Goal: Information Seeking & Learning: Learn about a topic

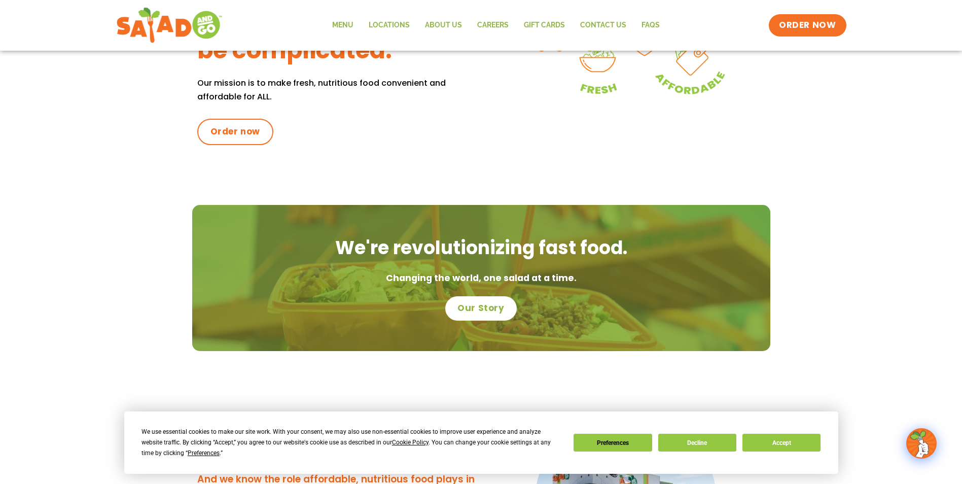
scroll to position [406, 0]
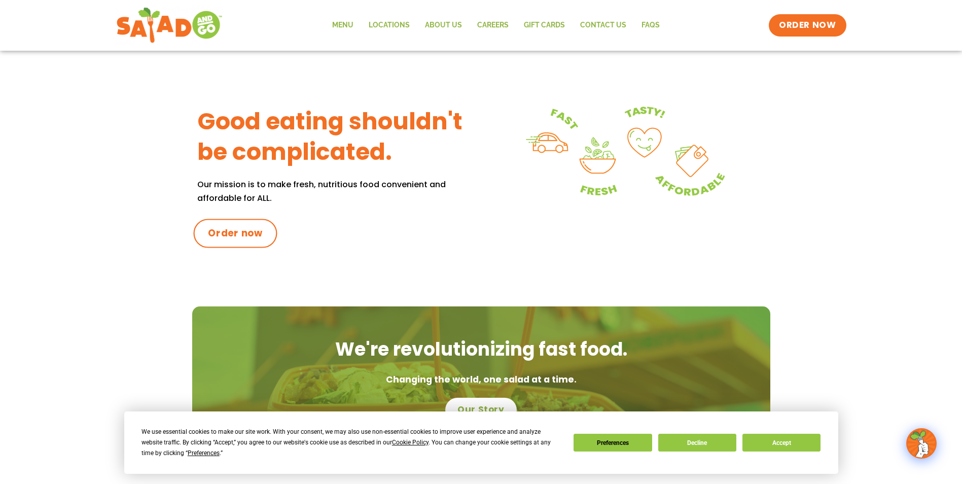
click at [244, 233] on span "Order now" at bounding box center [235, 233] width 55 height 13
click at [346, 24] on link "Menu" at bounding box center [343, 25] width 37 height 23
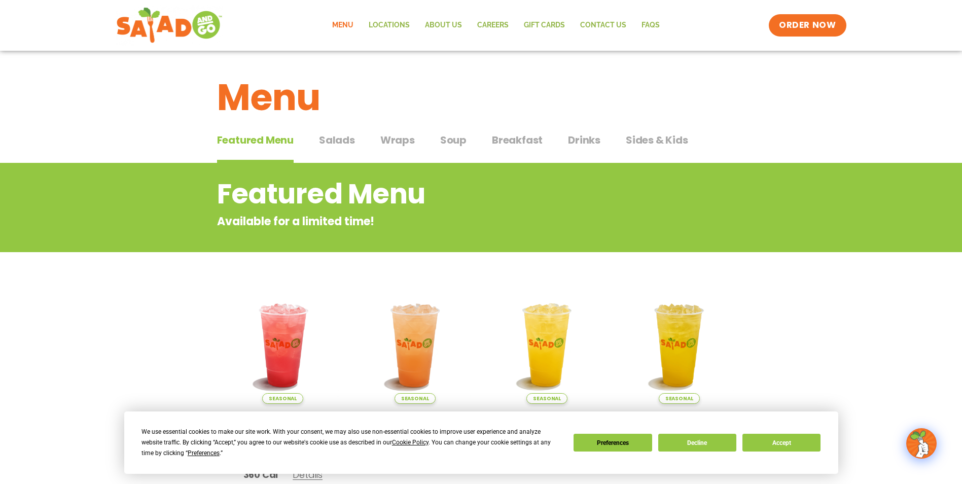
click at [334, 142] on span "Salads" at bounding box center [337, 139] width 36 height 15
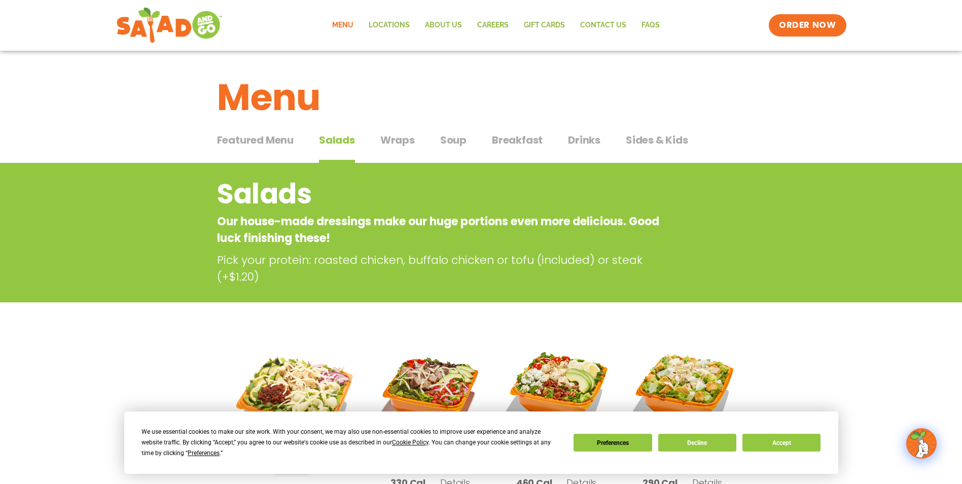
click at [449, 139] on span "Soup" at bounding box center [453, 139] width 26 height 15
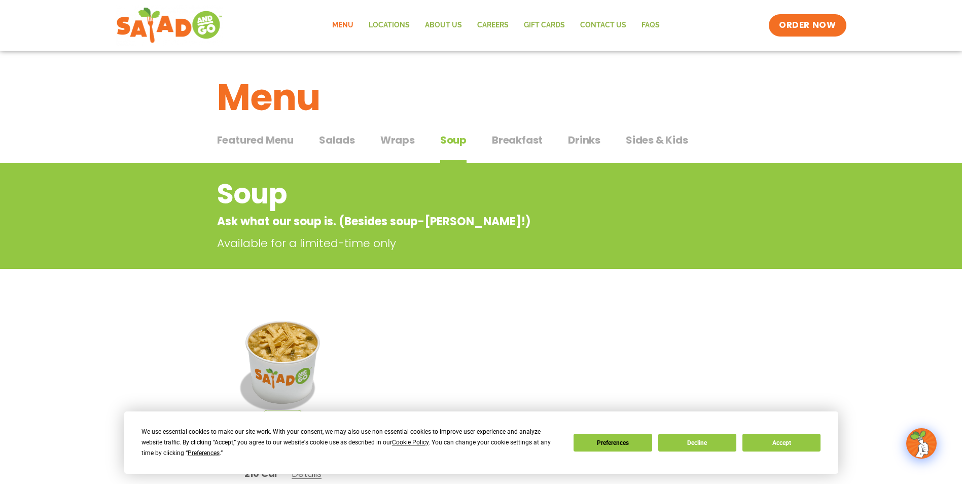
click at [391, 139] on span "Wraps" at bounding box center [398, 139] width 35 height 15
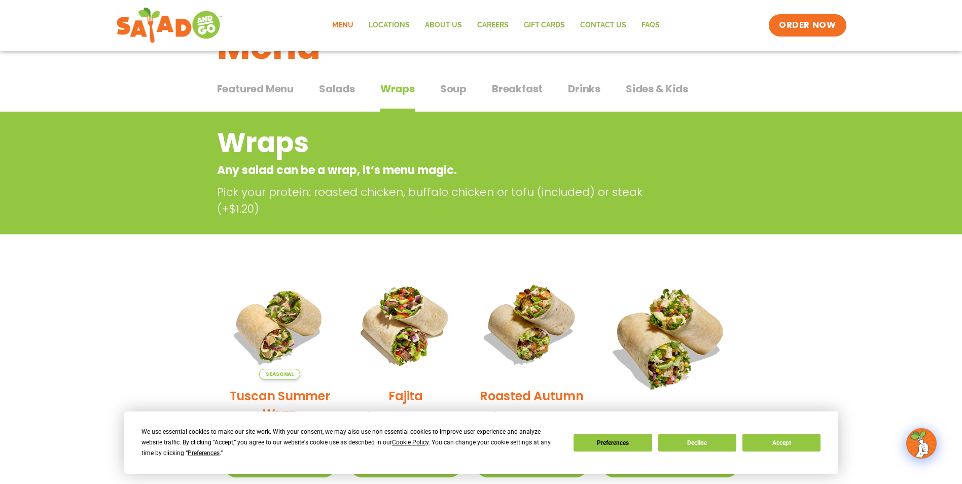
scroll to position [51, 0]
click at [330, 91] on span "Salads" at bounding box center [337, 89] width 36 height 15
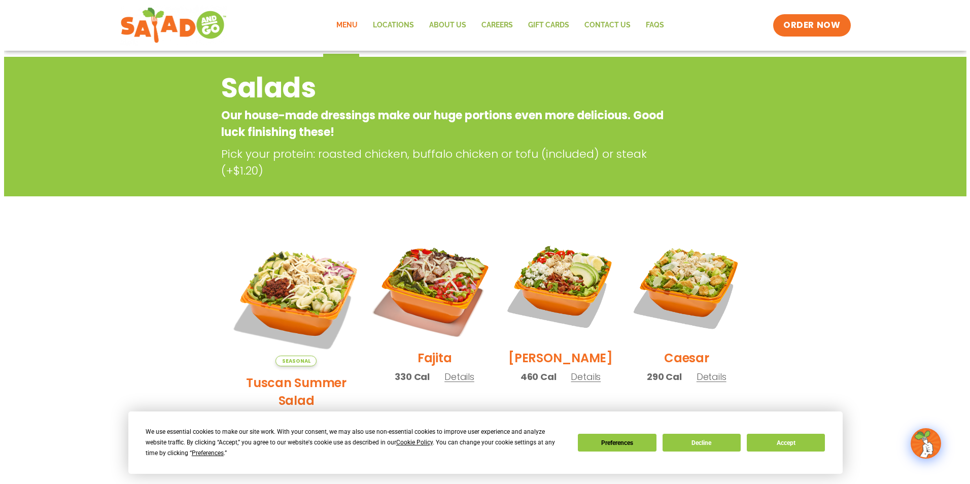
scroll to position [152, 0]
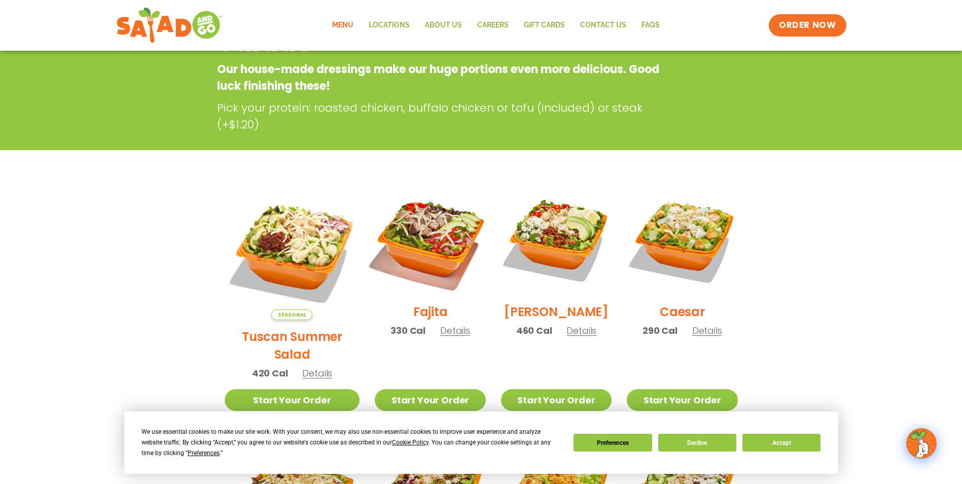
click at [421, 233] on img at bounding box center [430, 240] width 130 height 130
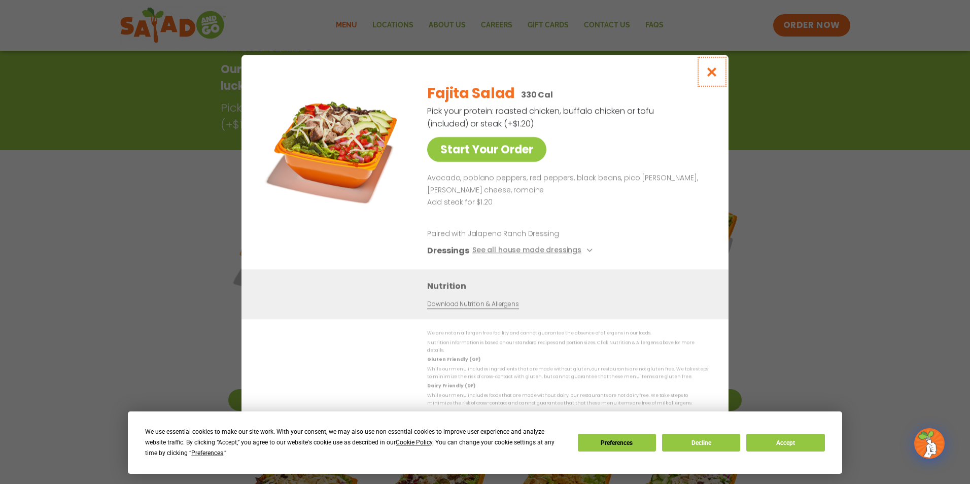
click at [712, 77] on icon "Close modal" at bounding box center [712, 71] width 13 height 11
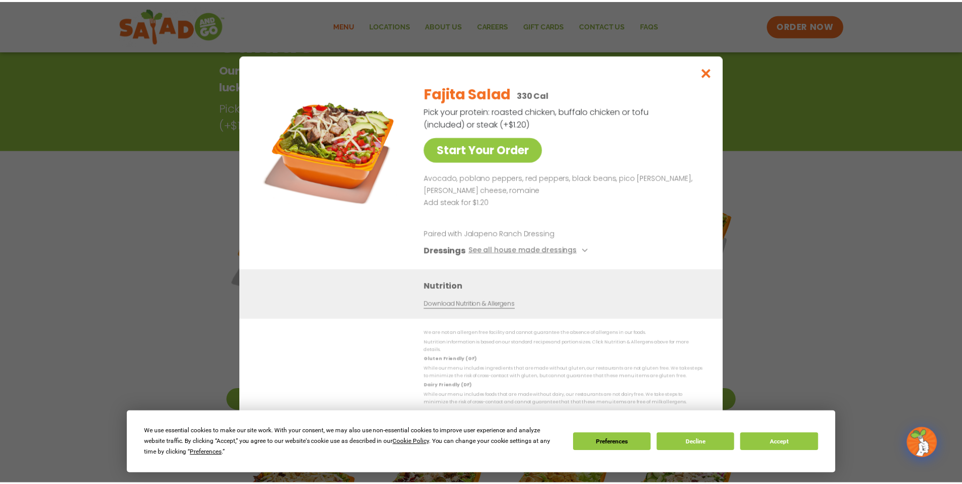
scroll to position [163, 0]
